Goal: Transaction & Acquisition: Purchase product/service

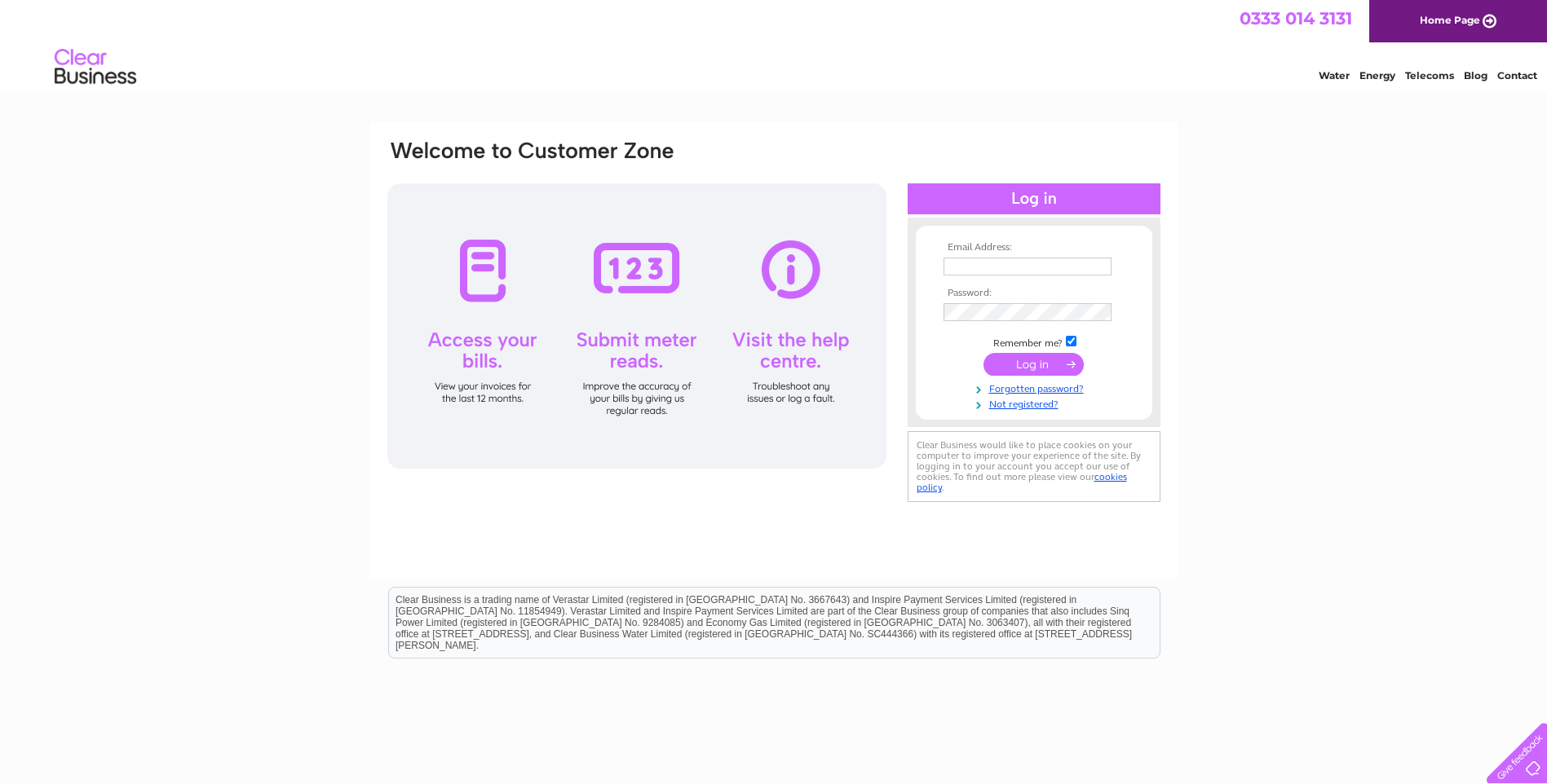
type input "[PERSON_NAME][EMAIL_ADDRESS][DOMAIN_NAME]"
click at [1032, 361] on input "submit" at bounding box center [1033, 364] width 100 height 23
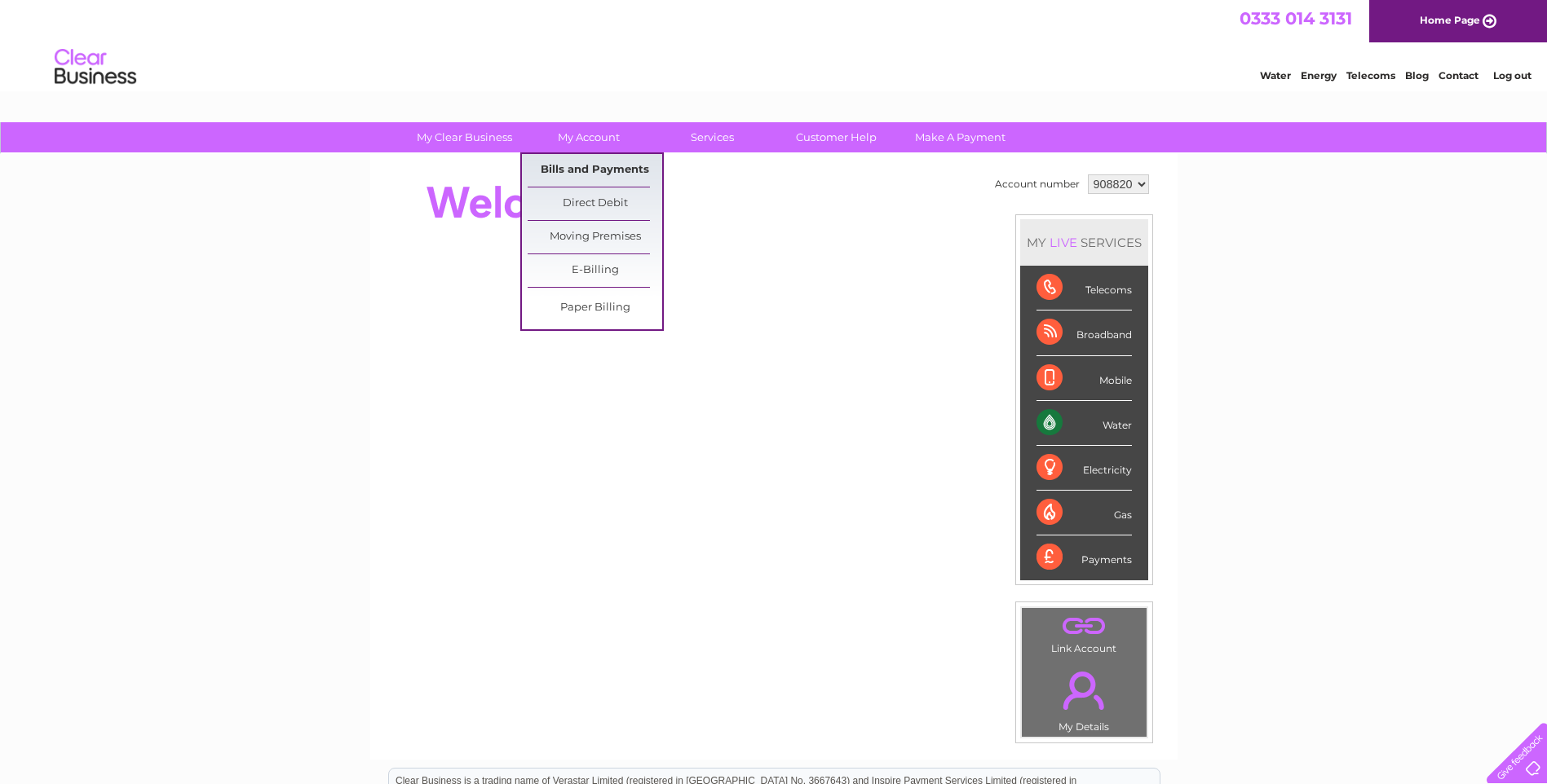
click at [600, 164] on link "Bills and Payments" at bounding box center [596, 170] width 135 height 33
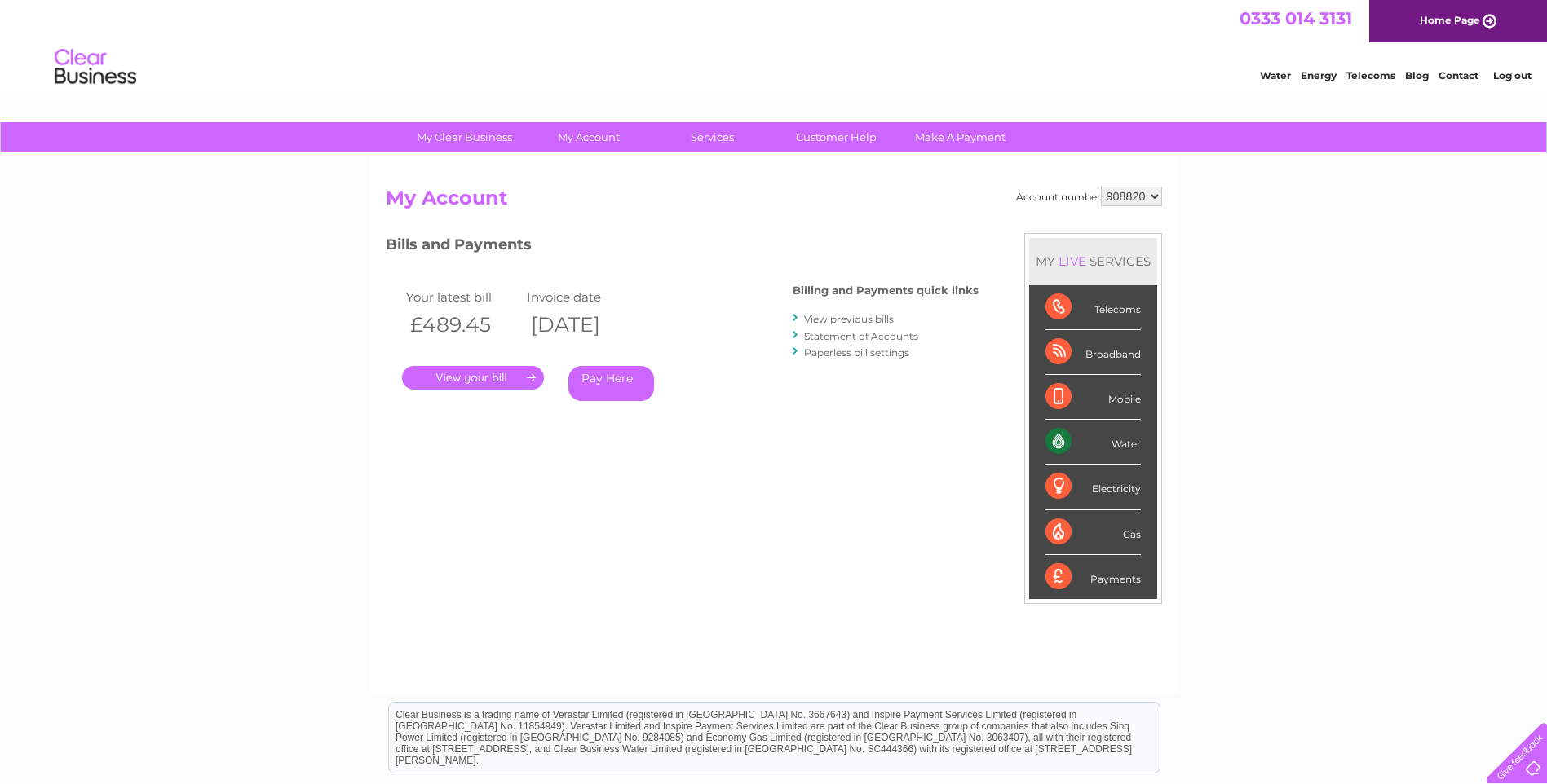
click at [478, 375] on link "." at bounding box center [473, 377] width 142 height 24
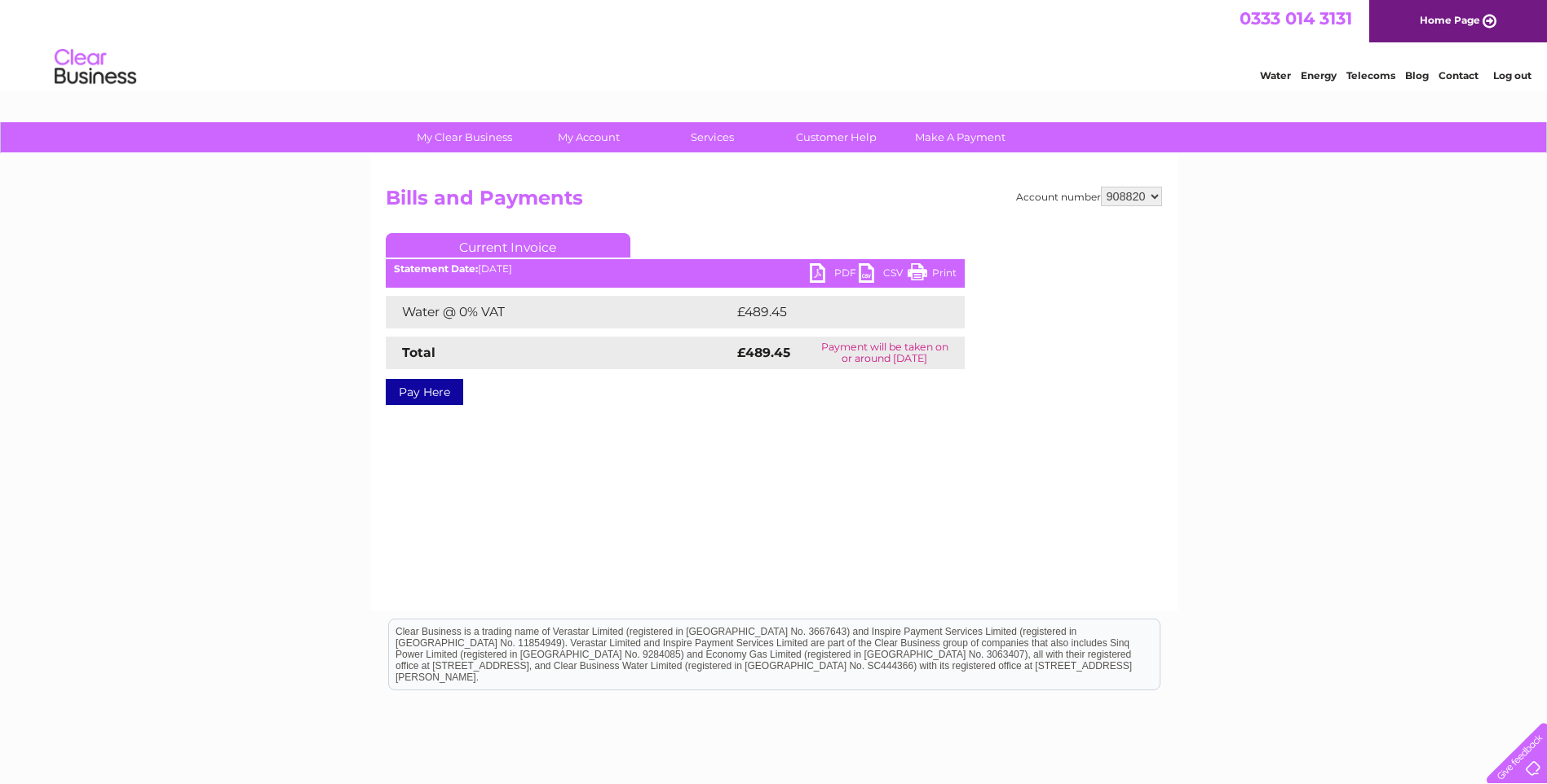
click at [840, 269] on link "PDF" at bounding box center [835, 275] width 49 height 24
click at [1158, 196] on select "908820 925695" at bounding box center [1131, 196] width 61 height 19
select select "925695"
click at [1101, 187] on select "908820 925695" at bounding box center [1131, 196] width 61 height 19
click at [410, 396] on link "Pay Here" at bounding box center [424, 392] width 78 height 26
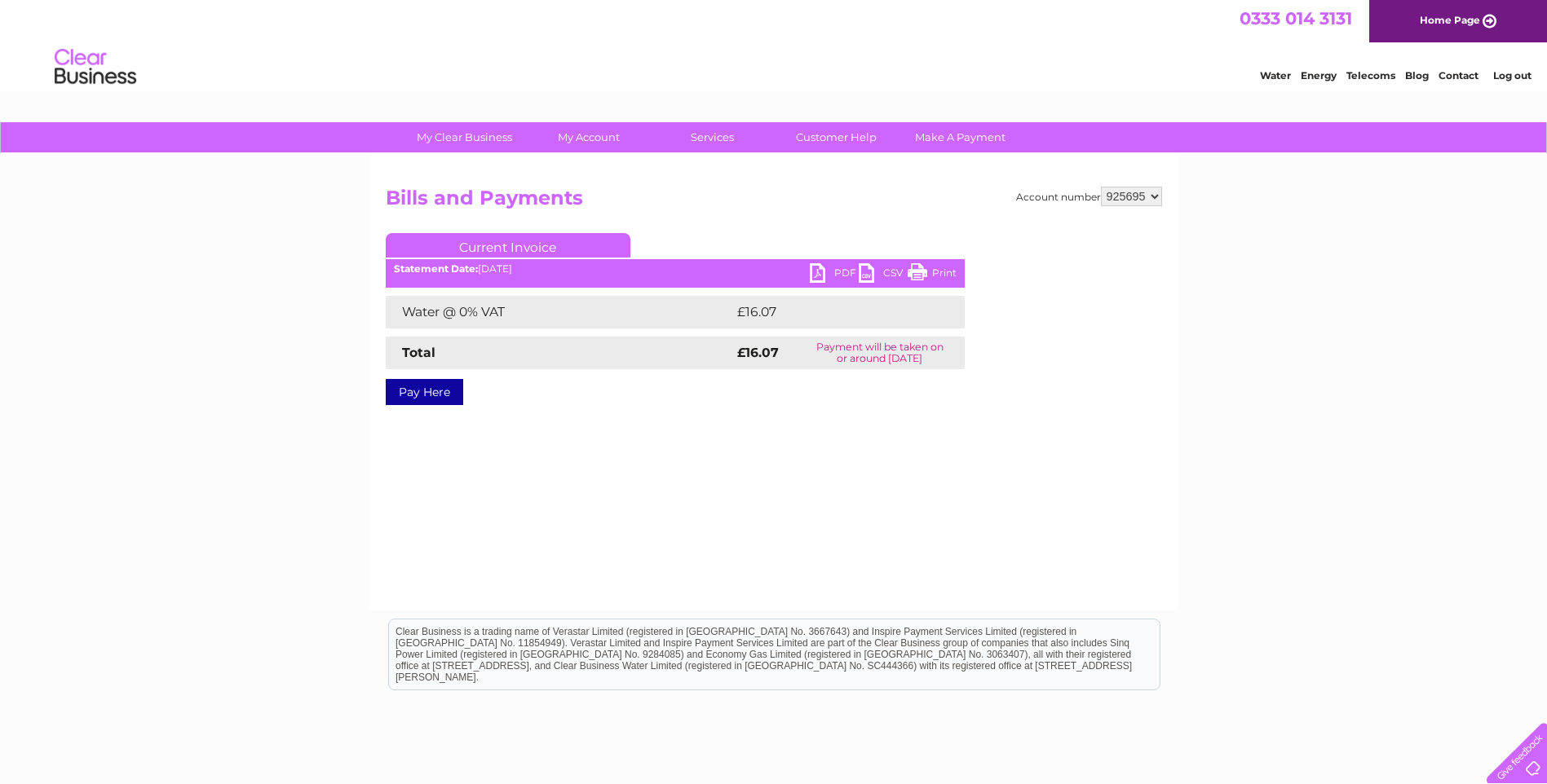
click at [828, 270] on link "PDF" at bounding box center [835, 275] width 49 height 24
